Goal: Transaction & Acquisition: Purchase product/service

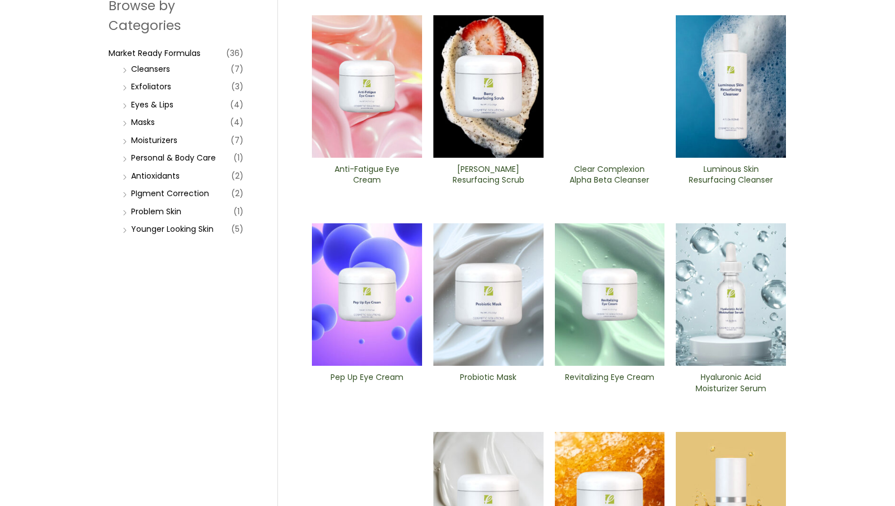
scroll to position [155, 0]
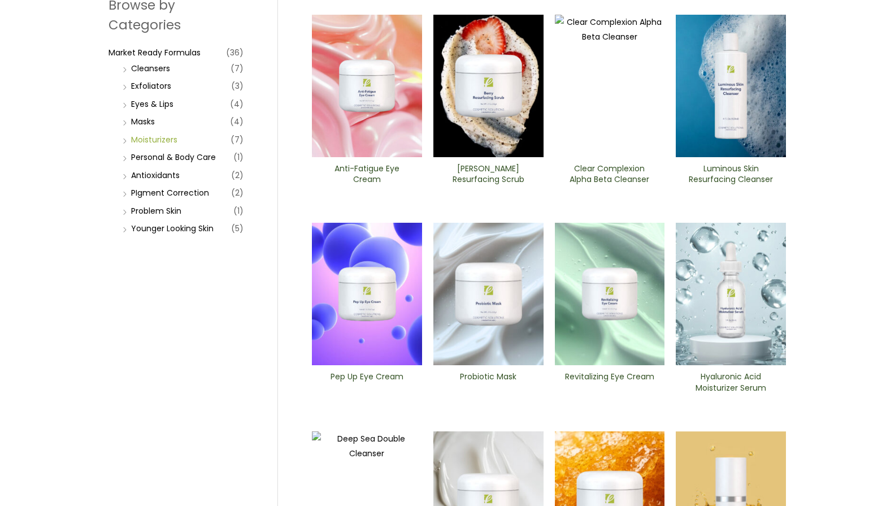
click at [167, 139] on link "Moisturizers" at bounding box center [154, 139] width 46 height 11
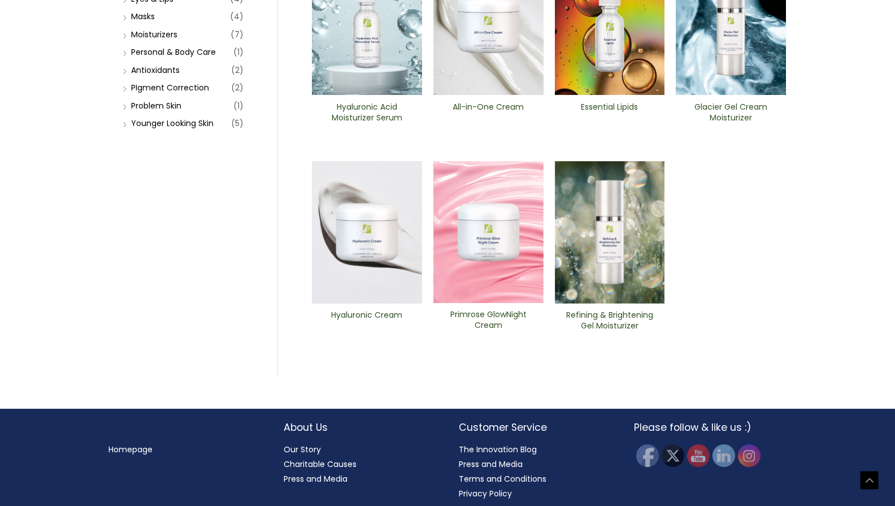
scroll to position [259, 0]
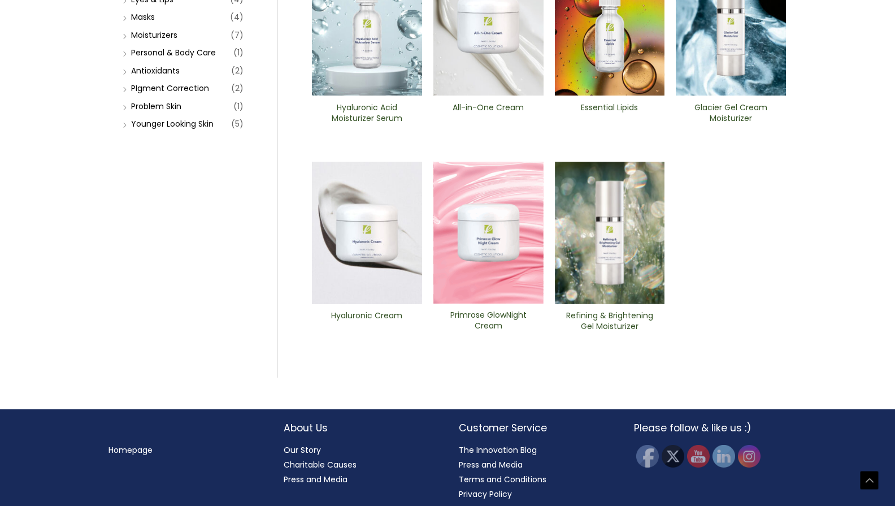
click at [349, 311] on h2 "Hyaluronic Cream" at bounding box center [367, 320] width 91 height 21
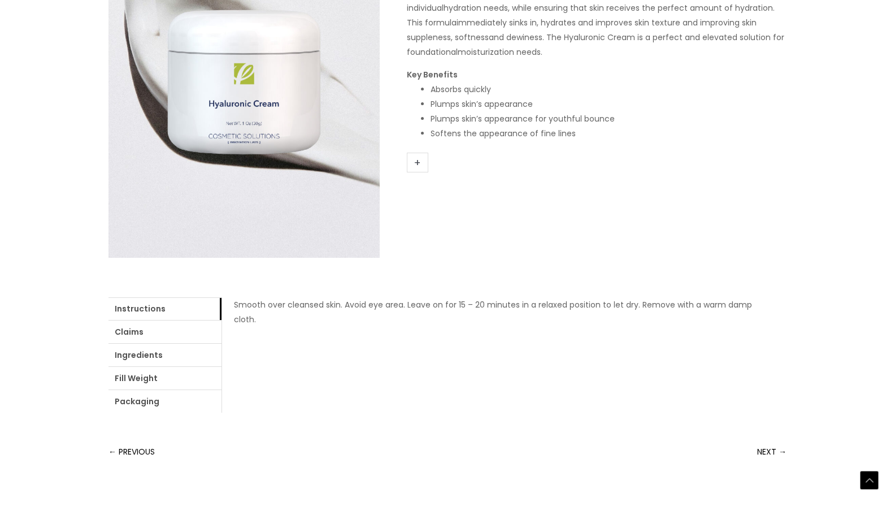
scroll to position [230, 0]
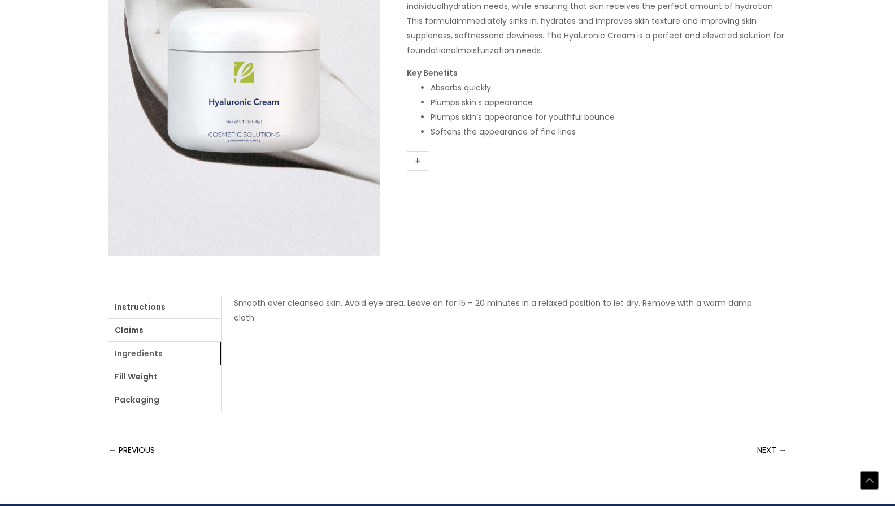
click at [154, 355] on link "Ingredients" at bounding box center [164, 353] width 113 height 23
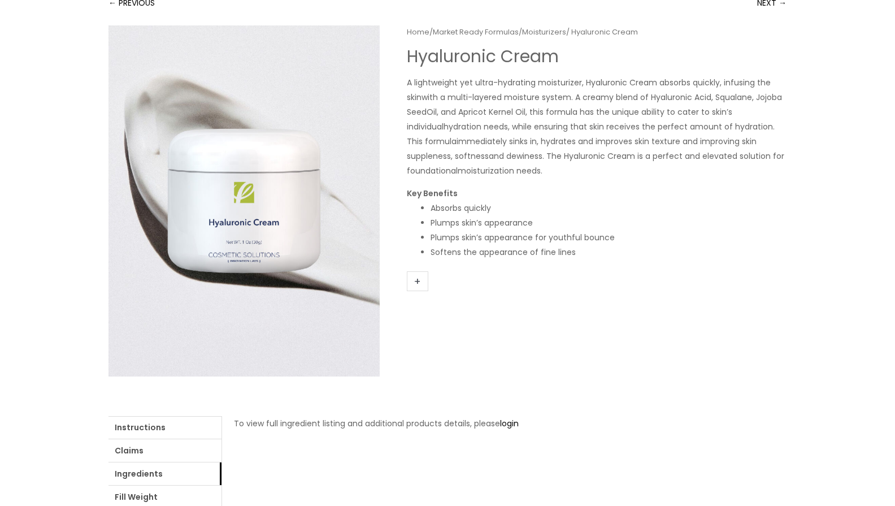
scroll to position [94, 0]
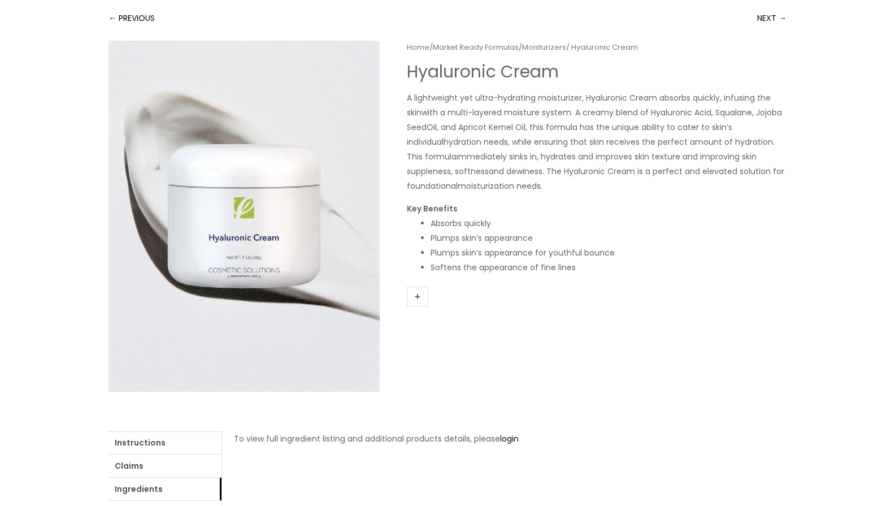
click at [415, 295] on link "+" at bounding box center [417, 296] width 21 height 20
click at [419, 297] on link "+" at bounding box center [417, 296] width 21 height 20
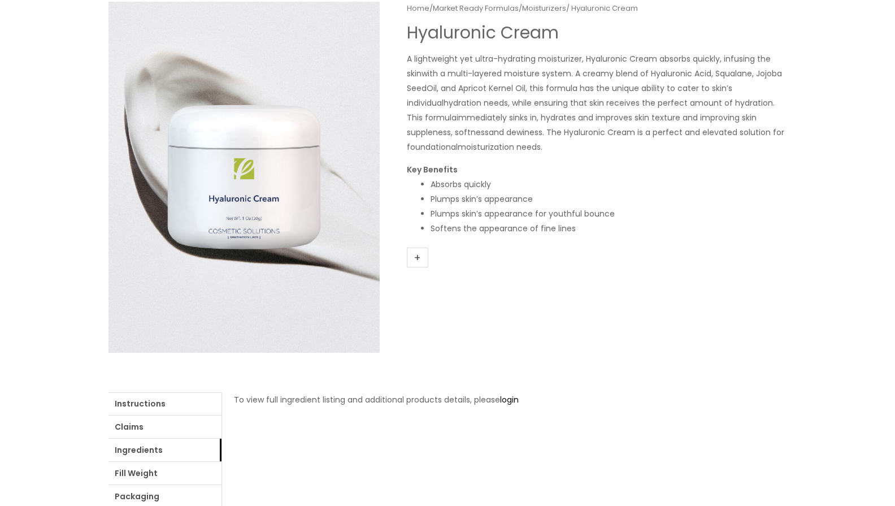
scroll to position [131, 0]
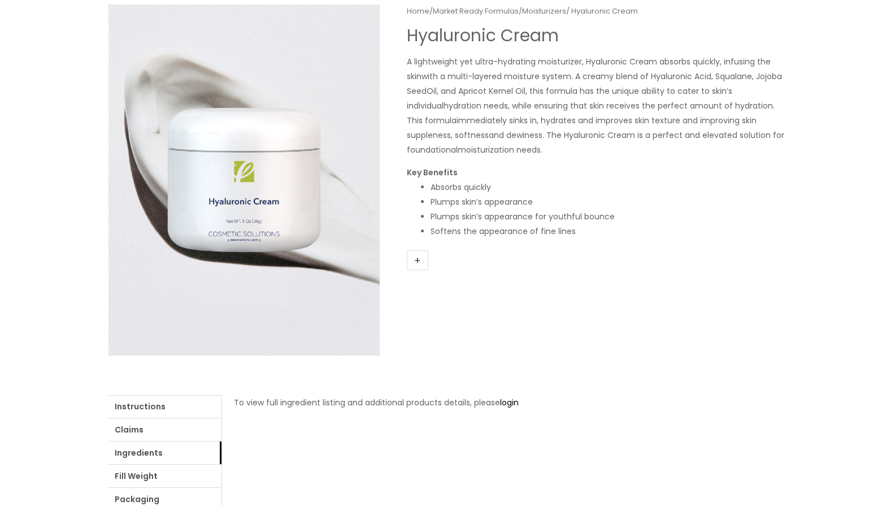
click at [419, 259] on link "+" at bounding box center [417, 260] width 21 height 20
